Goal: Task Accomplishment & Management: Use online tool/utility

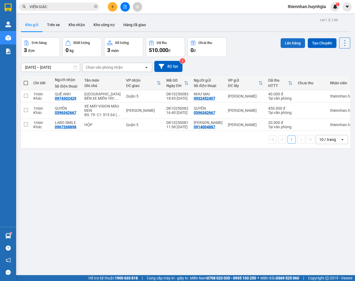
click at [290, 43] on button "Lên hàng" at bounding box center [293, 43] width 24 height 10
click at [25, 84] on span at bounding box center [26, 83] width 4 height 4
click at [26, 80] on input "checkbox" at bounding box center [26, 80] width 0 height 0
checkbox input "true"
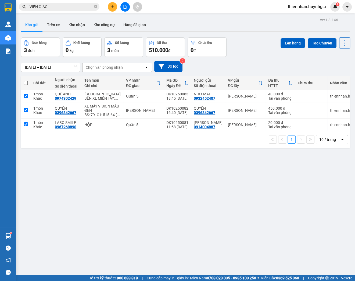
checkbox input "true"
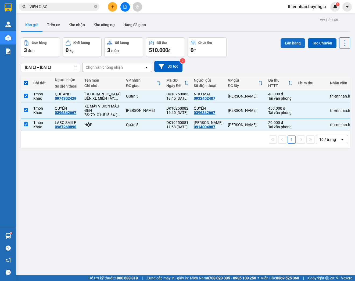
click at [291, 43] on button "Lên hàng" at bounding box center [293, 43] width 24 height 10
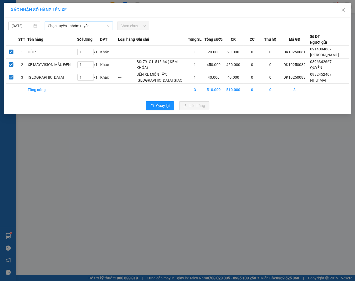
click at [56, 26] on span "Chọn tuyến - nhóm tuyến" at bounding box center [79, 26] width 62 height 8
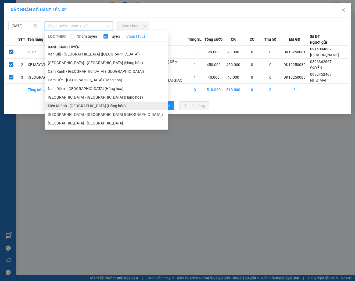
click at [62, 106] on li "Diên Khánh - [GEOGRAPHIC_DATA] (Hàng hóa)" at bounding box center [107, 105] width 124 height 9
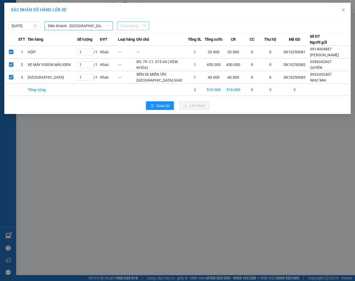
click at [129, 26] on span "Chọn chuyến" at bounding box center [133, 26] width 26 height 8
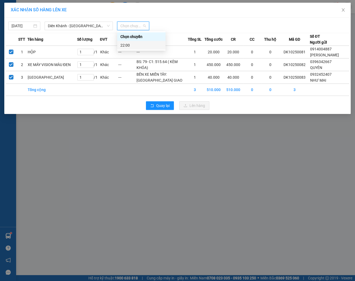
click at [130, 43] on div "22:00" at bounding box center [141, 45] width 42 height 6
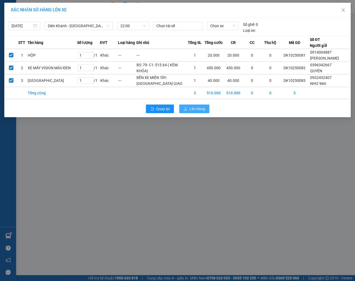
click at [198, 112] on span "Lên hàng" at bounding box center [198, 109] width 16 height 6
